Goal: Complete application form

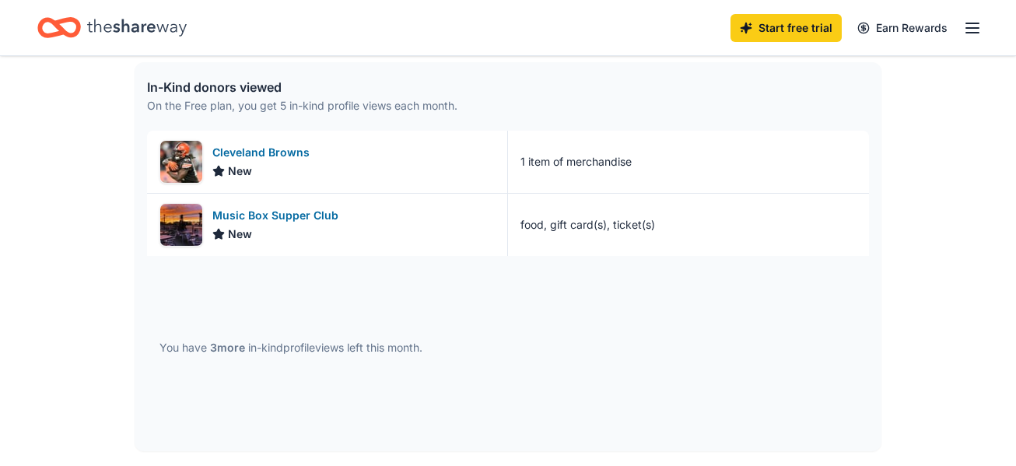
scroll to position [373, 0]
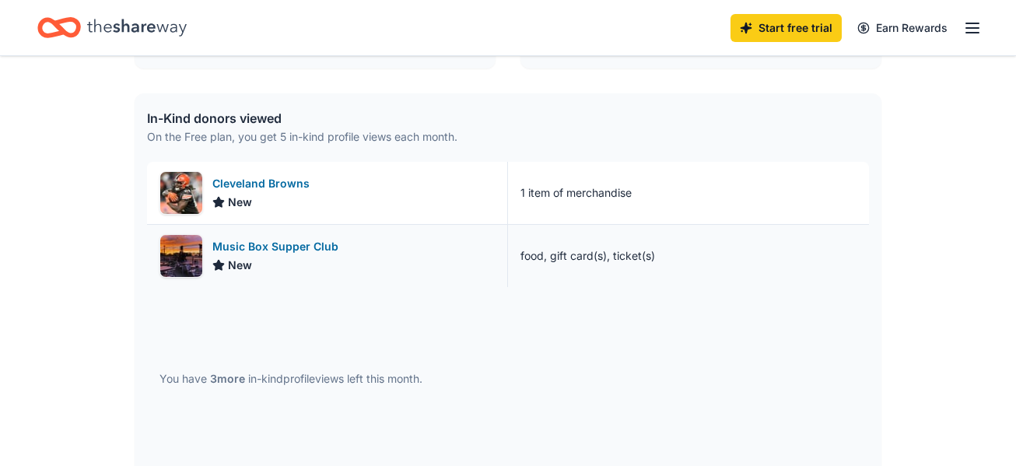
click at [238, 242] on div "Music Box Supper Club" at bounding box center [278, 246] width 132 height 19
click at [261, 185] on div "Cleveland Browns" at bounding box center [263, 183] width 103 height 19
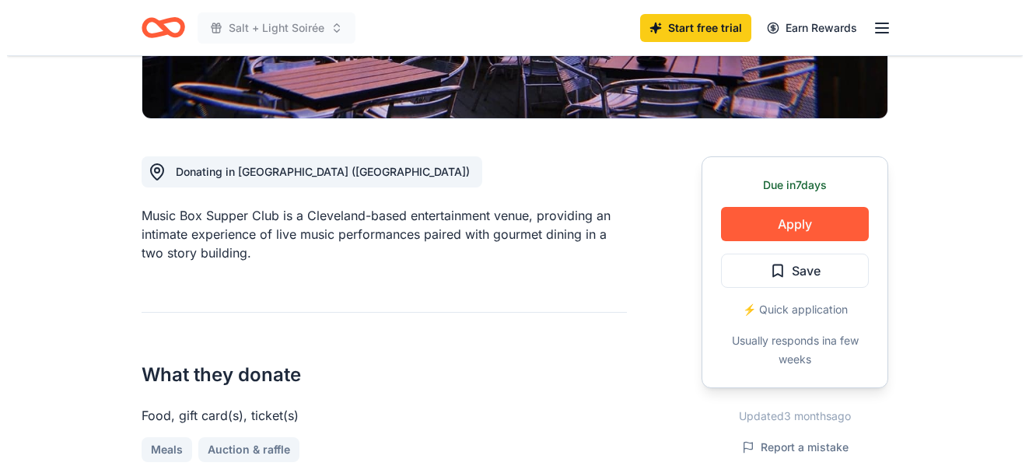
scroll to position [362, 0]
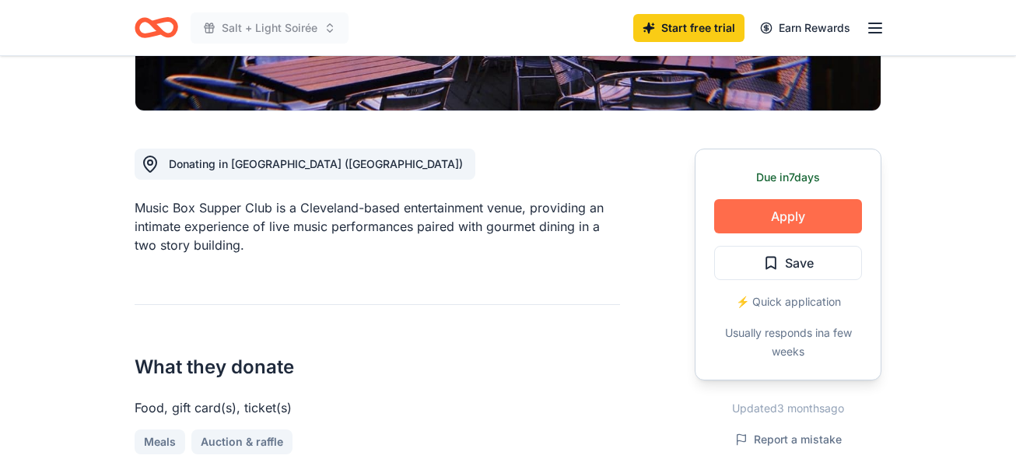
click at [803, 211] on button "Apply" at bounding box center [788, 216] width 148 height 34
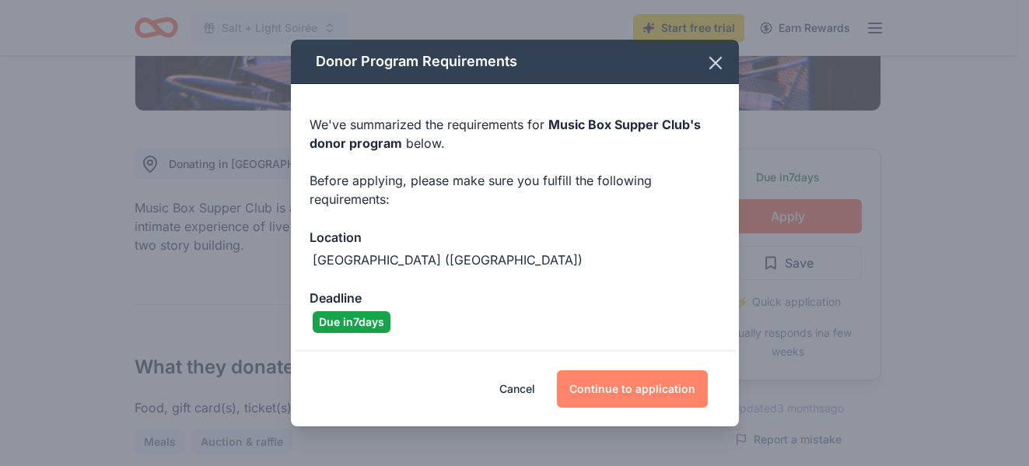
click at [624, 385] on button "Continue to application" at bounding box center [632, 388] width 151 height 37
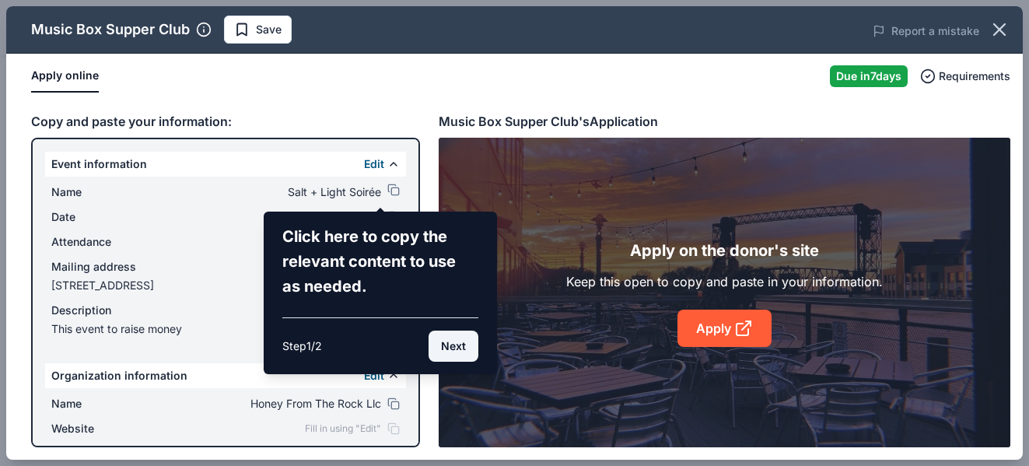
click at [449, 341] on button "Next" at bounding box center [453, 345] width 50 height 31
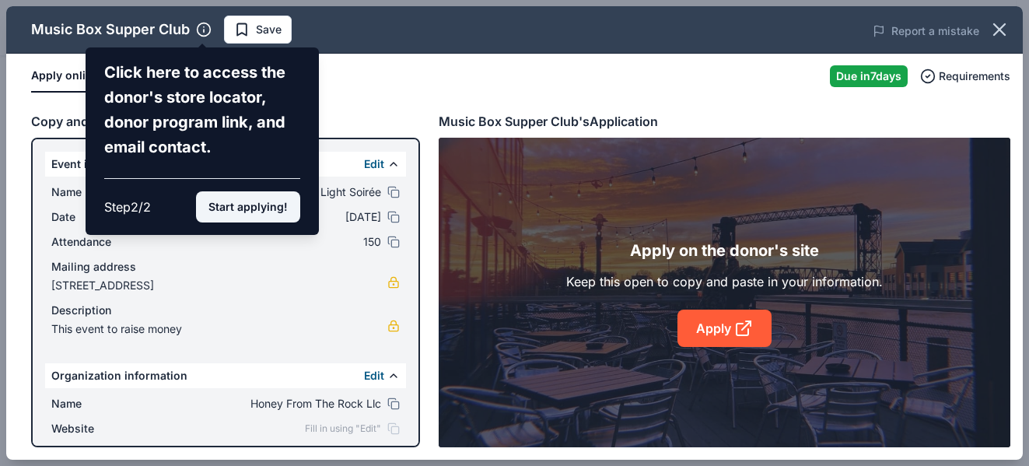
click at [264, 208] on button "Start applying!" at bounding box center [248, 206] width 104 height 31
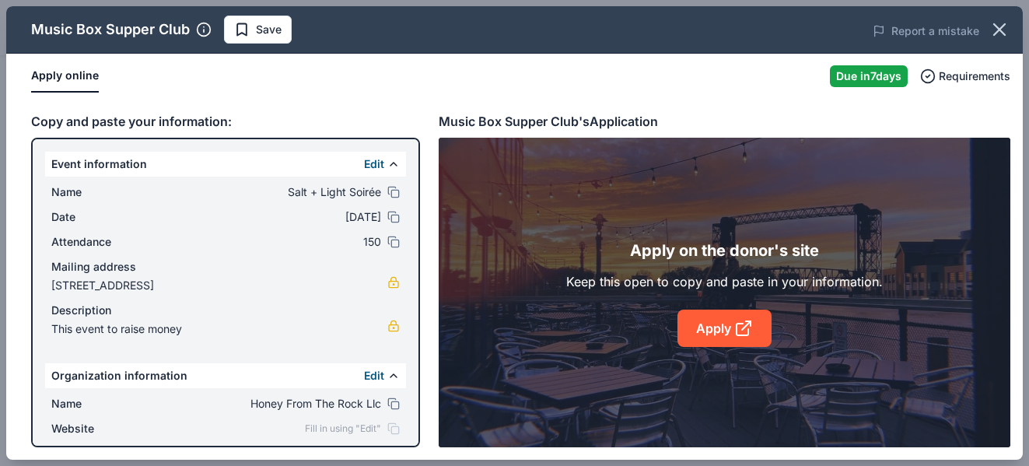
click at [202, 330] on span "This event to raise money" at bounding box center [219, 329] width 336 height 19
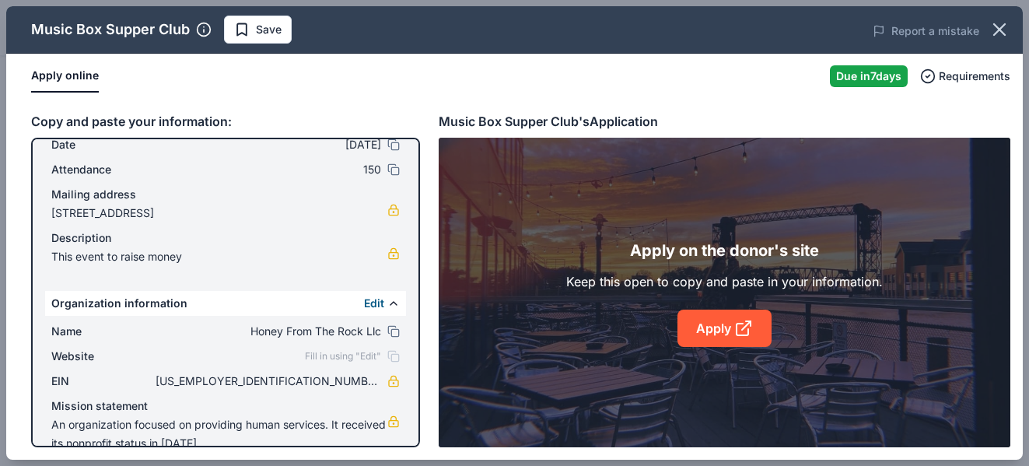
scroll to position [98, 0]
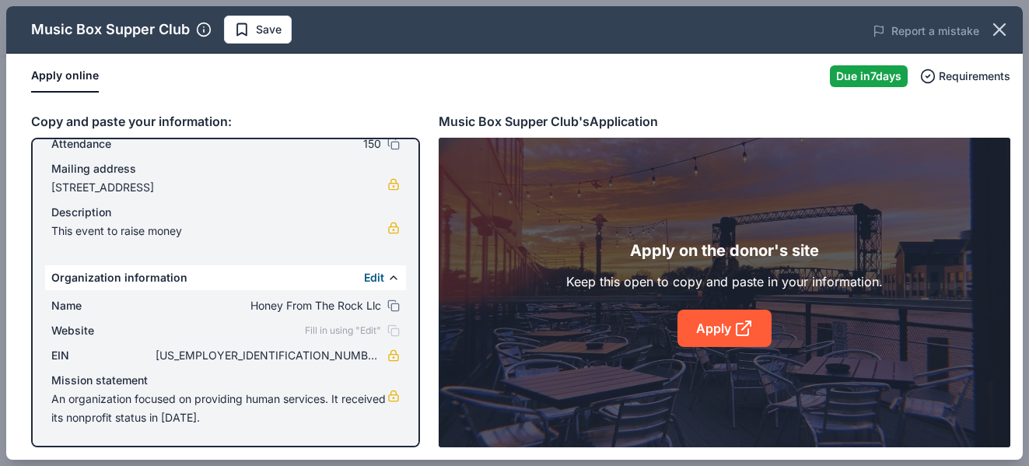
click at [938, 89] on div "Apply online Due [DATE] Requirements" at bounding box center [514, 76] width 1016 height 45
click at [731, 320] on link "Apply" at bounding box center [724, 328] width 94 height 37
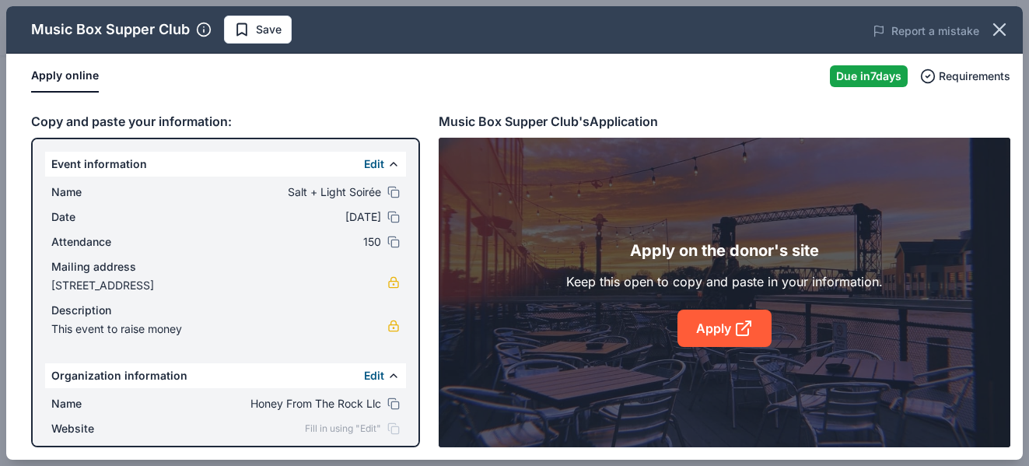
drag, startPoint x: 371, startPoint y: 194, endPoint x: 279, endPoint y: 193, distance: 91.8
click at [279, 193] on div "Name Salt + Light Soirée" at bounding box center [225, 192] width 348 height 19
click at [387, 190] on button at bounding box center [393, 192] width 12 height 12
drag, startPoint x: 296, startPoint y: 290, endPoint x: 136, endPoint y: 286, distance: 160.2
click at [136, 286] on span "[STREET_ADDRESS]" at bounding box center [219, 285] width 336 height 19
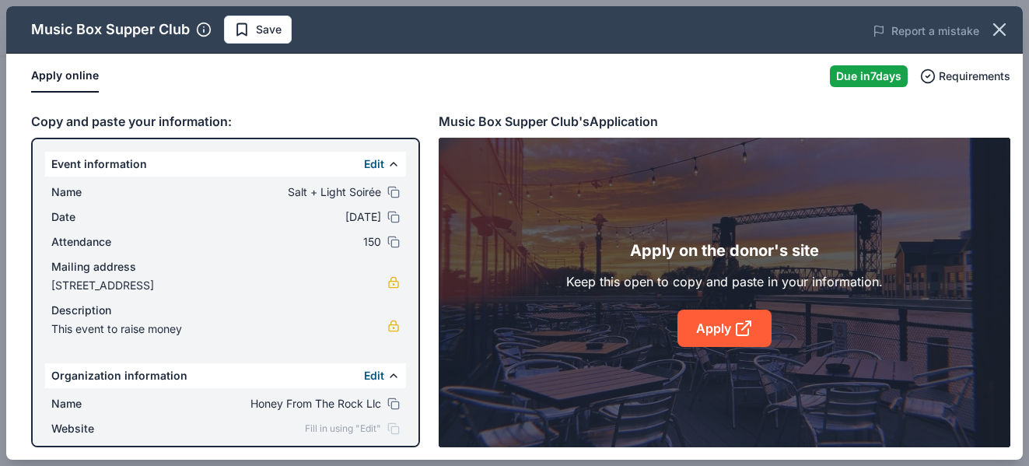
click at [387, 283] on link at bounding box center [393, 282] width 12 height 12
drag, startPoint x: 168, startPoint y: 282, endPoint x: 158, endPoint y: 304, distance: 24.7
click at [158, 304] on div "Description" at bounding box center [225, 310] width 348 height 19
drag, startPoint x: 418, startPoint y: 263, endPoint x: 398, endPoint y: 187, distance: 78.8
click at [398, 187] on div "Event information Edit Name Salt + Light Soirée Date [DATE] Attendance 150 Mail…" at bounding box center [225, 293] width 389 height 310
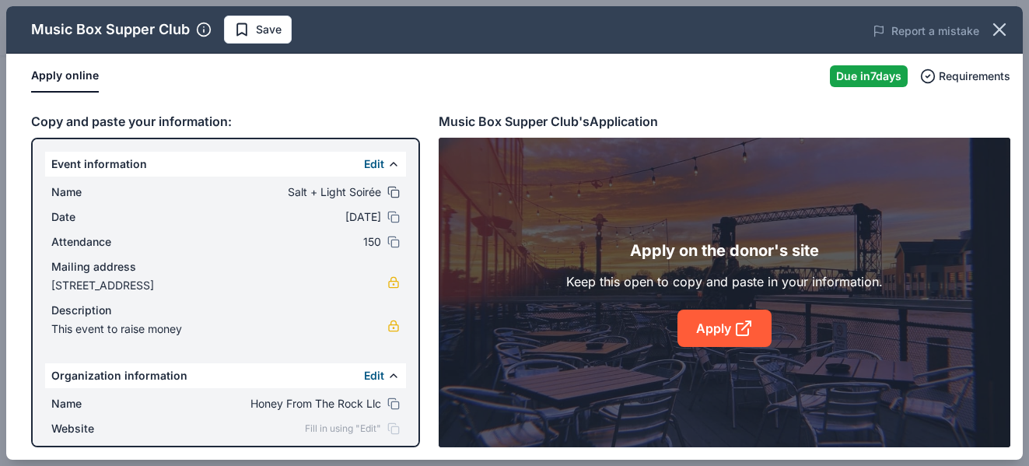
click at [387, 191] on button at bounding box center [393, 192] width 12 height 12
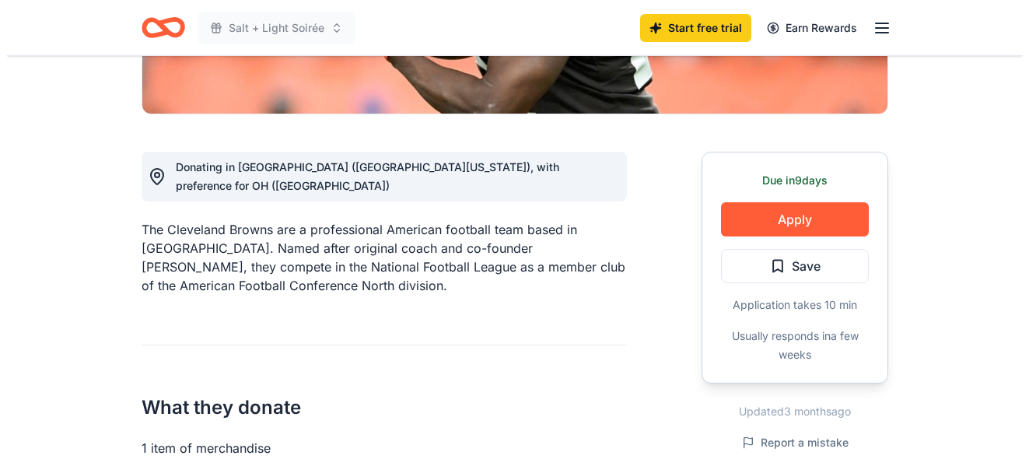
scroll to position [362, 0]
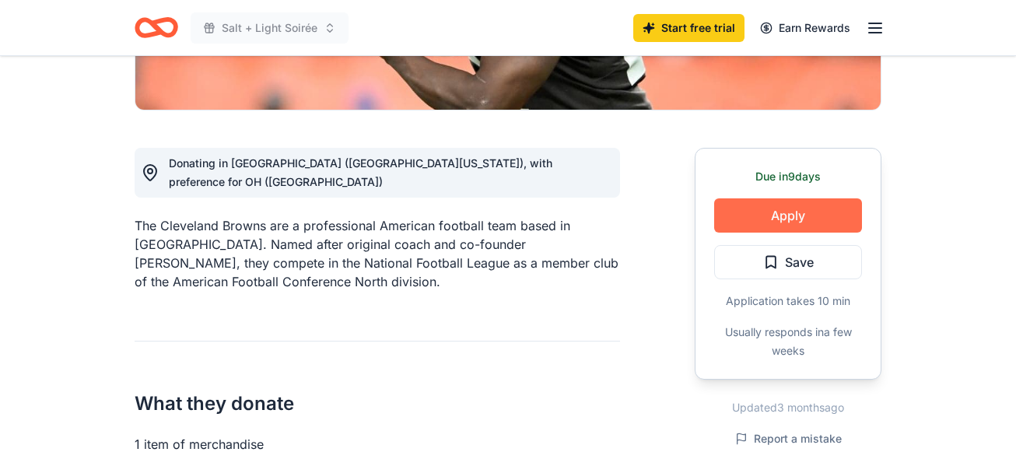
click at [796, 222] on button "Apply" at bounding box center [788, 215] width 148 height 34
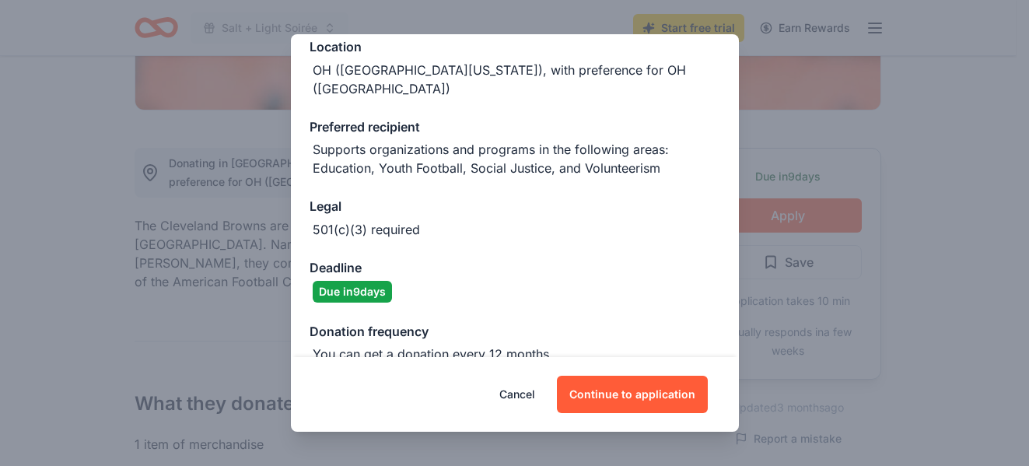
scroll to position [191, 0]
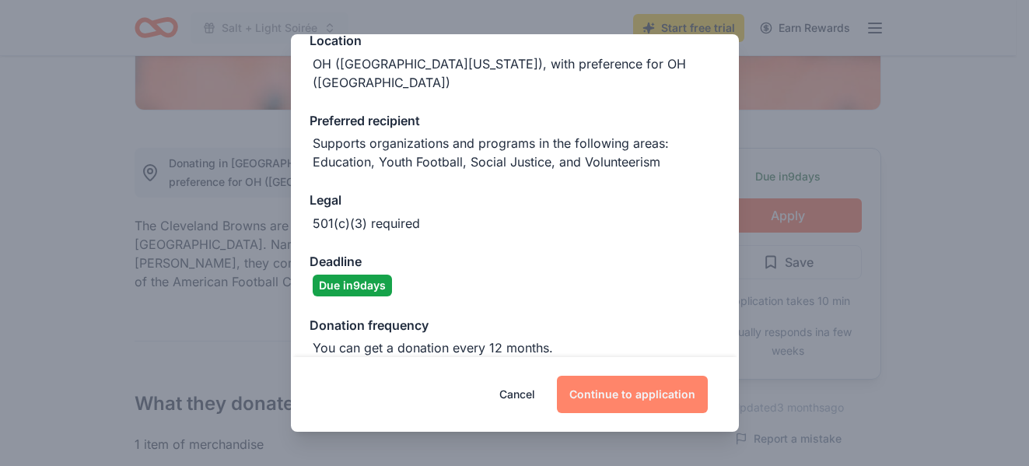
click at [628, 389] on button "Continue to application" at bounding box center [632, 394] width 151 height 37
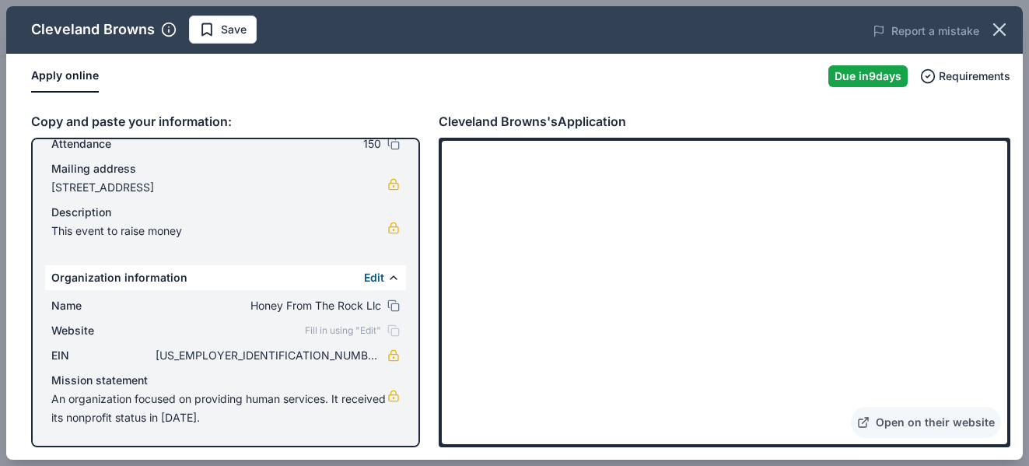
scroll to position [0, 0]
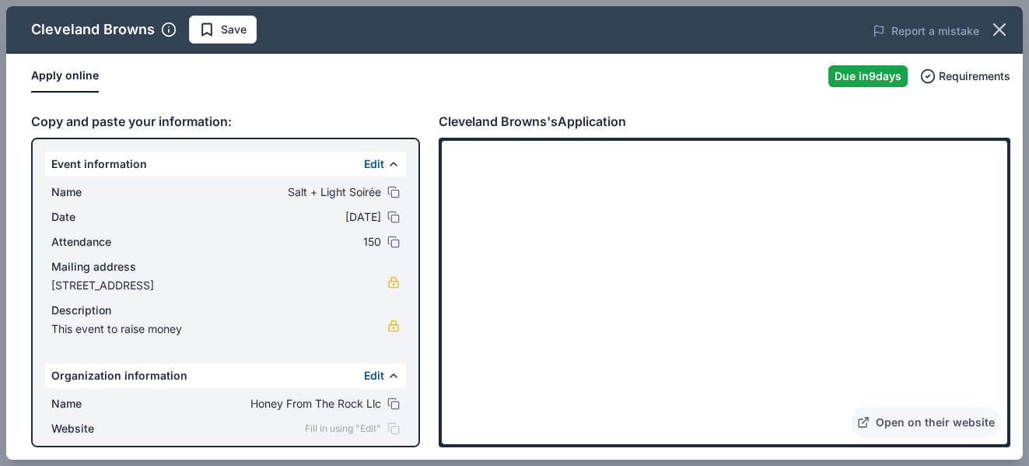
drag, startPoint x: 1012, startPoint y: 261, endPoint x: 1026, endPoint y: 317, distance: 57.0
click at [1015, 317] on div "Cleveland Browns Save Report a mistake Apply online Due in 9 days Requirements …" at bounding box center [514, 233] width 1029 height 466
